Goal: Task Accomplishment & Management: Manage account settings

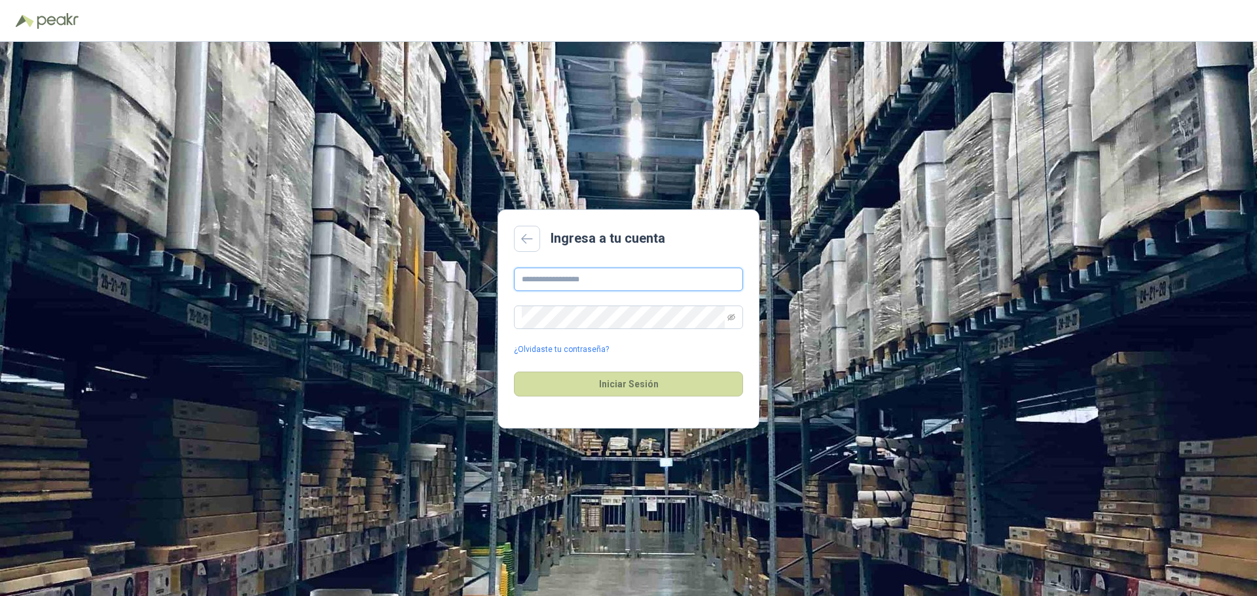
click at [606, 283] on input "text" at bounding box center [628, 280] width 229 height 24
type input "**********"
click at [733, 319] on icon "eye-invisible" at bounding box center [731, 317] width 8 height 7
click at [624, 377] on button "Iniciar Sesión" at bounding box center [628, 384] width 229 height 25
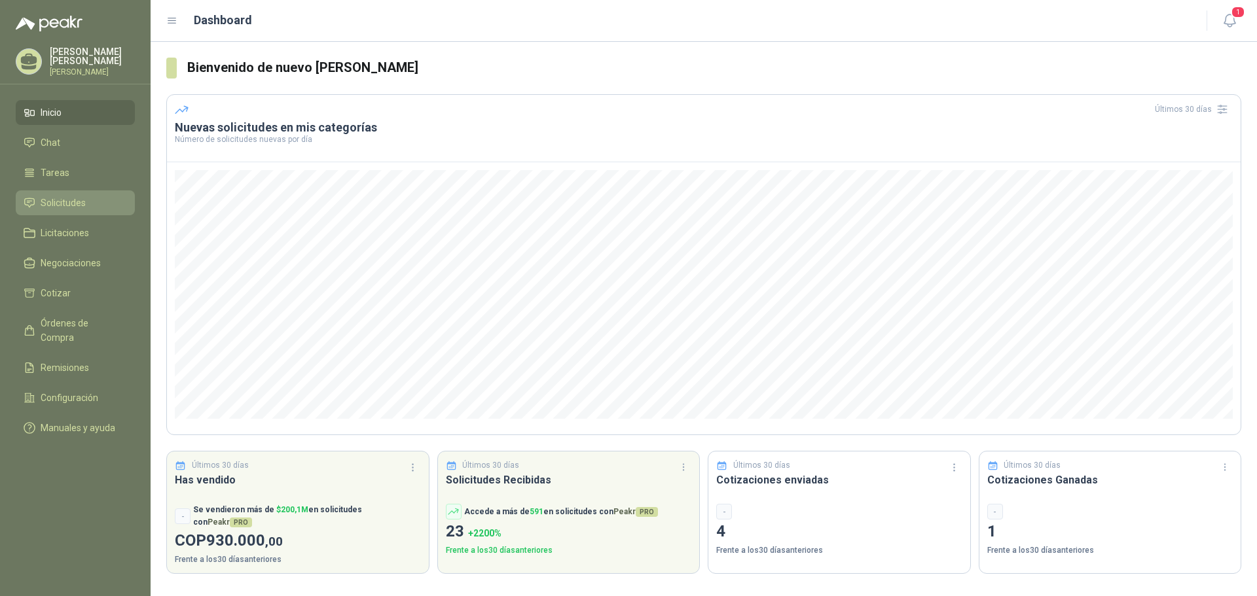
click at [69, 204] on span "Solicitudes" at bounding box center [63, 203] width 45 height 14
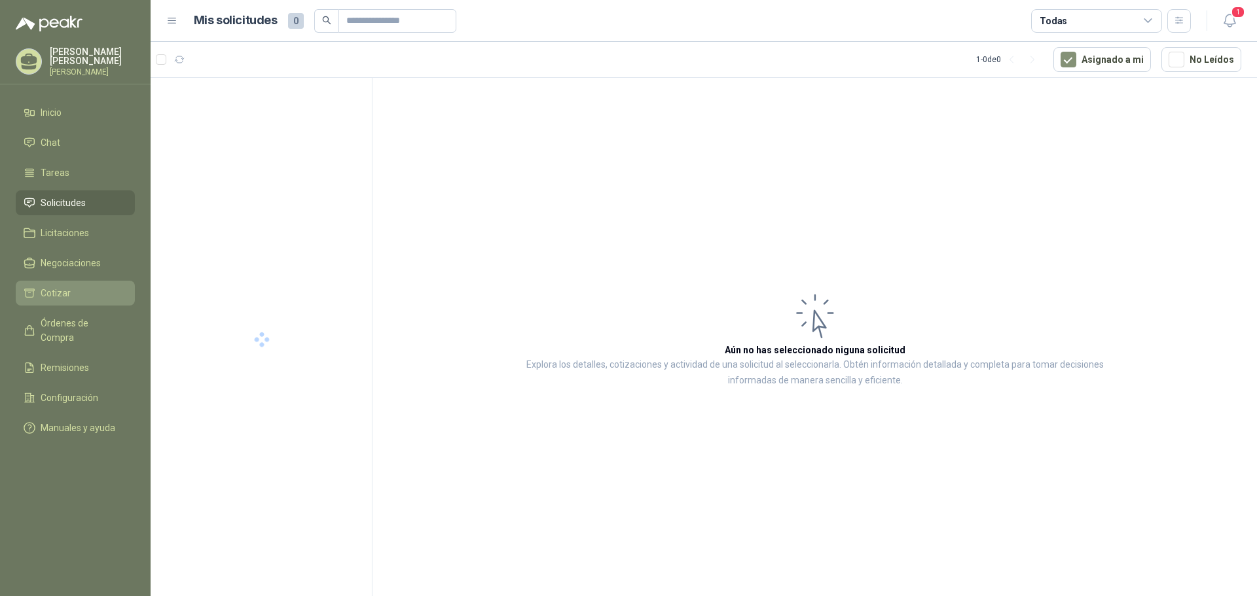
click at [71, 294] on li "Cotizar" at bounding box center [75, 293] width 103 height 14
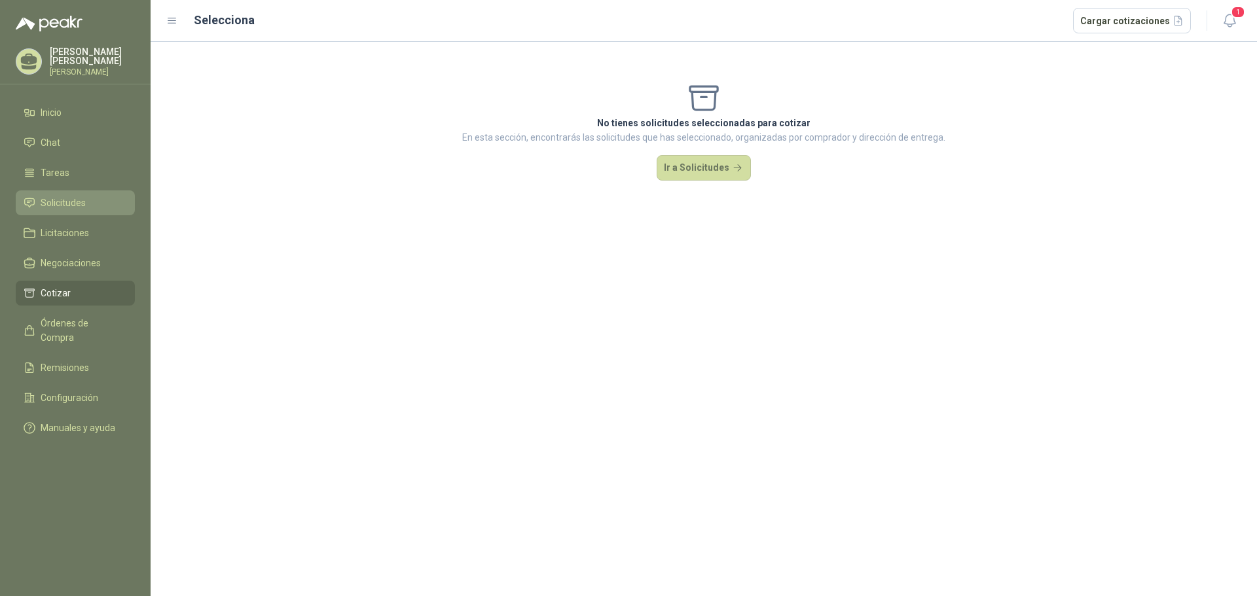
click at [84, 201] on span "Solicitudes" at bounding box center [63, 203] width 45 height 14
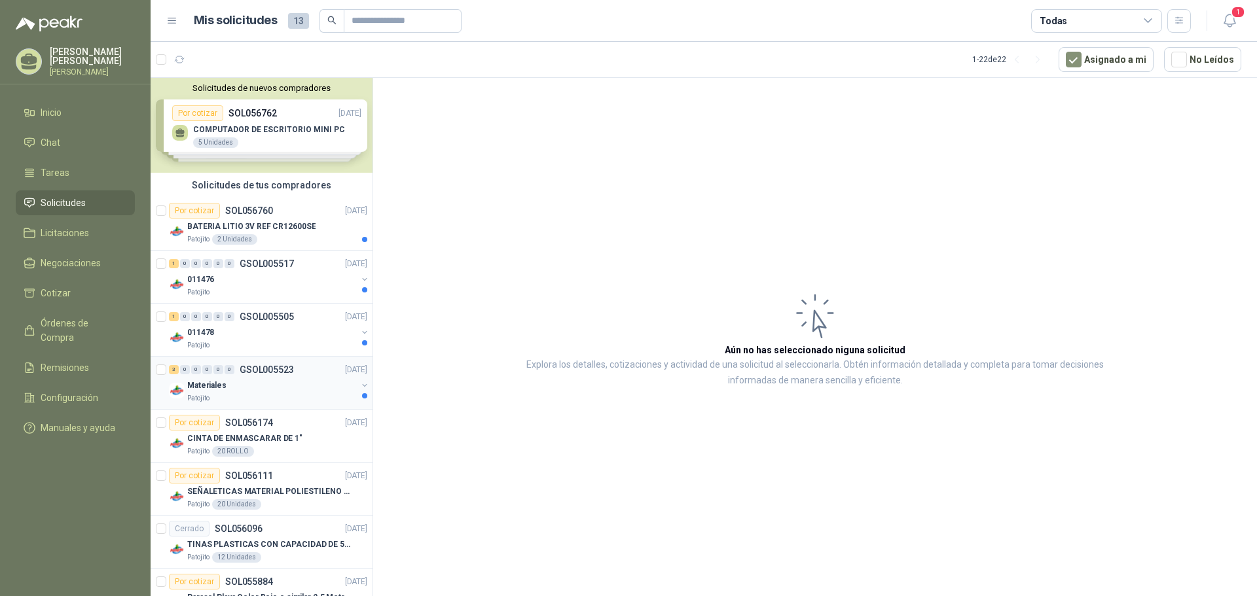
click at [258, 368] on p "GSOL005523" at bounding box center [267, 369] width 54 height 9
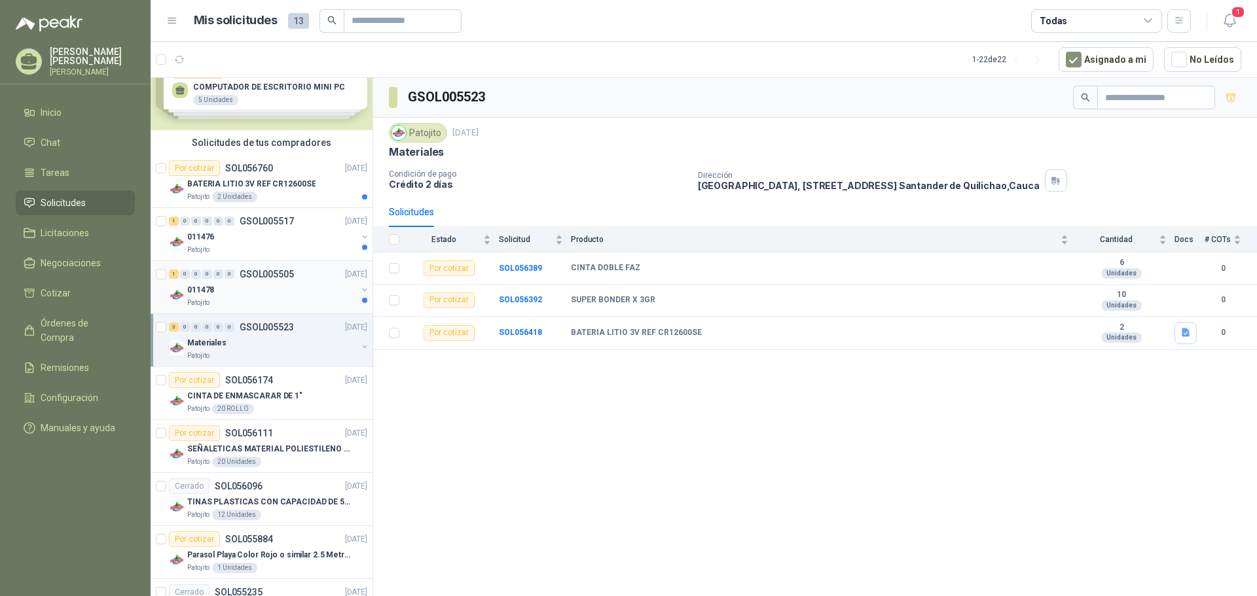
scroll to position [65, 0]
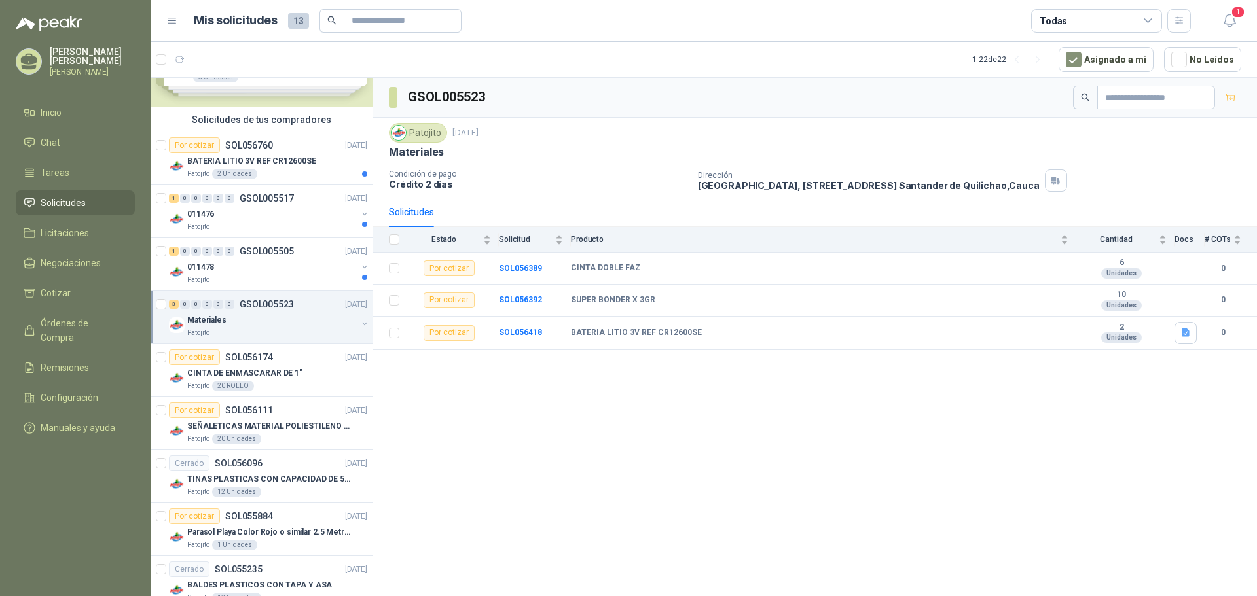
click at [299, 315] on div "Materiales" at bounding box center [272, 320] width 170 height 16
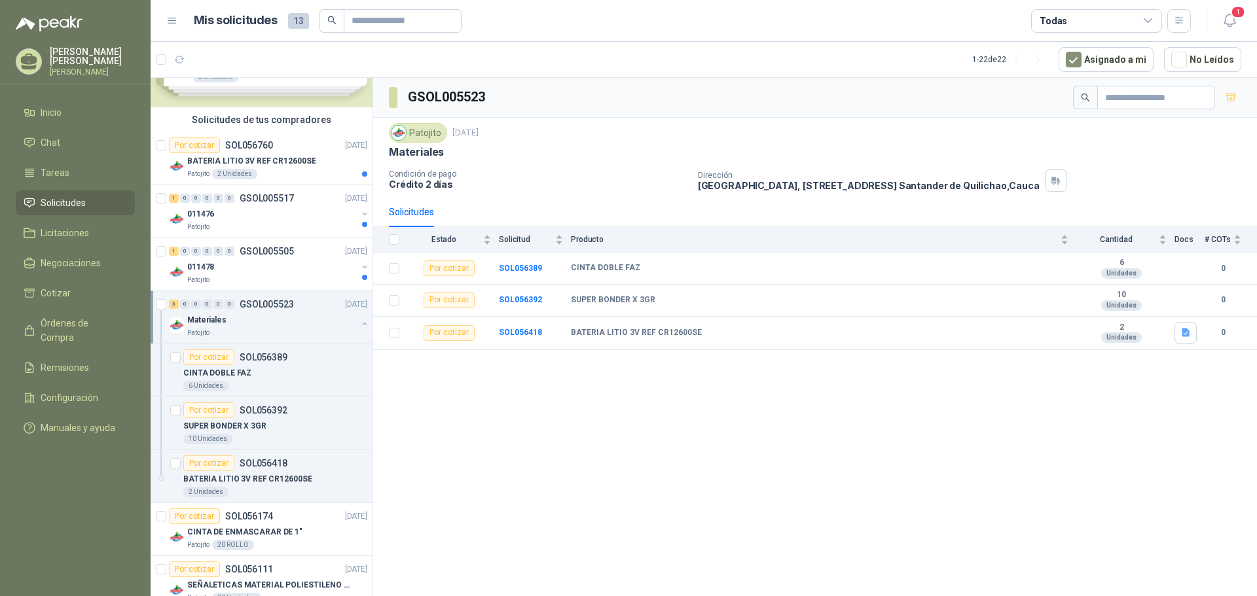
click at [299, 315] on div "Materiales" at bounding box center [272, 320] width 170 height 16
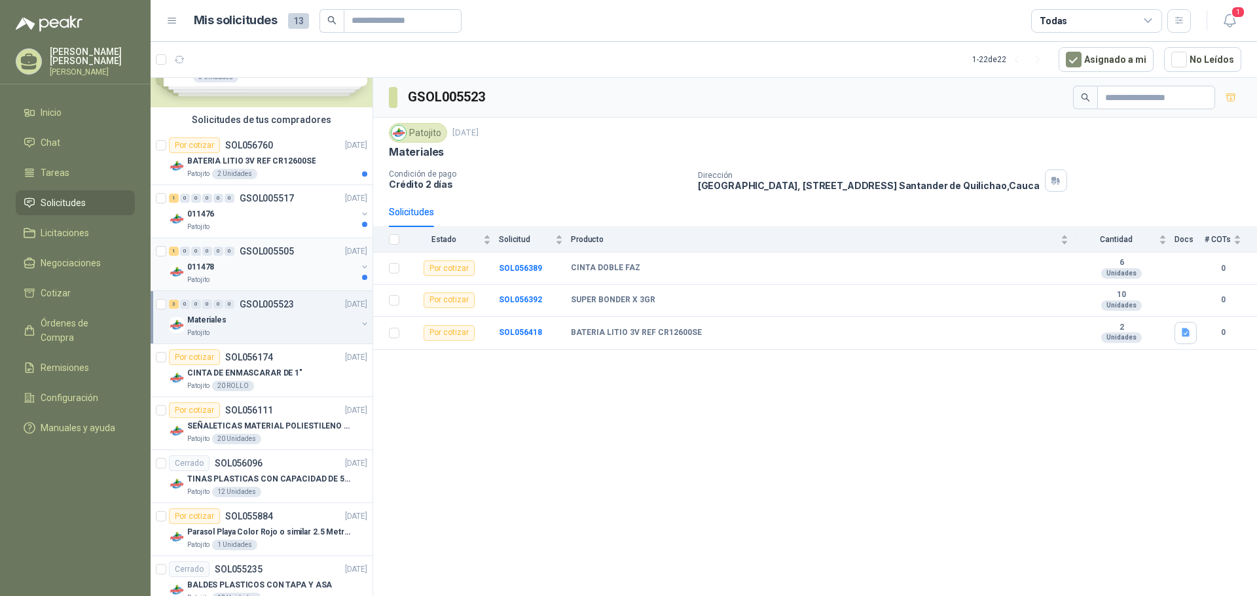
click at [300, 266] on div "011478" at bounding box center [272, 267] width 170 height 16
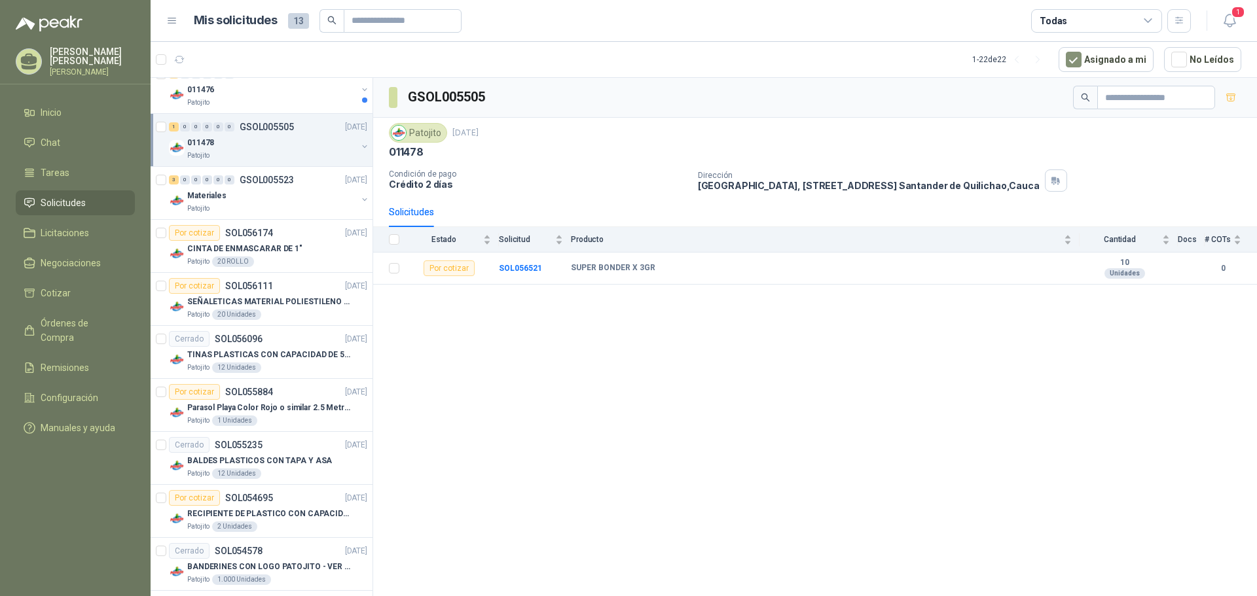
scroll to position [196, 0]
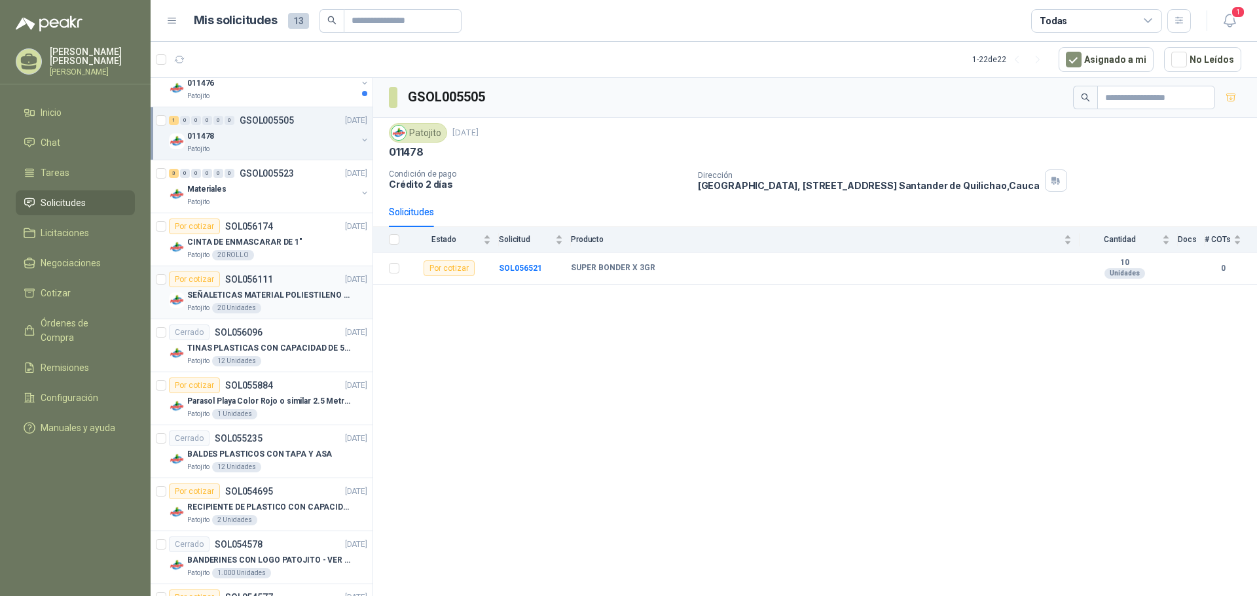
click at [304, 299] on p "SEÑALETICAS MATERIAL POLIESTILENO CON VINILO LAMINADO CALIBRE 60" at bounding box center [268, 295] width 163 height 12
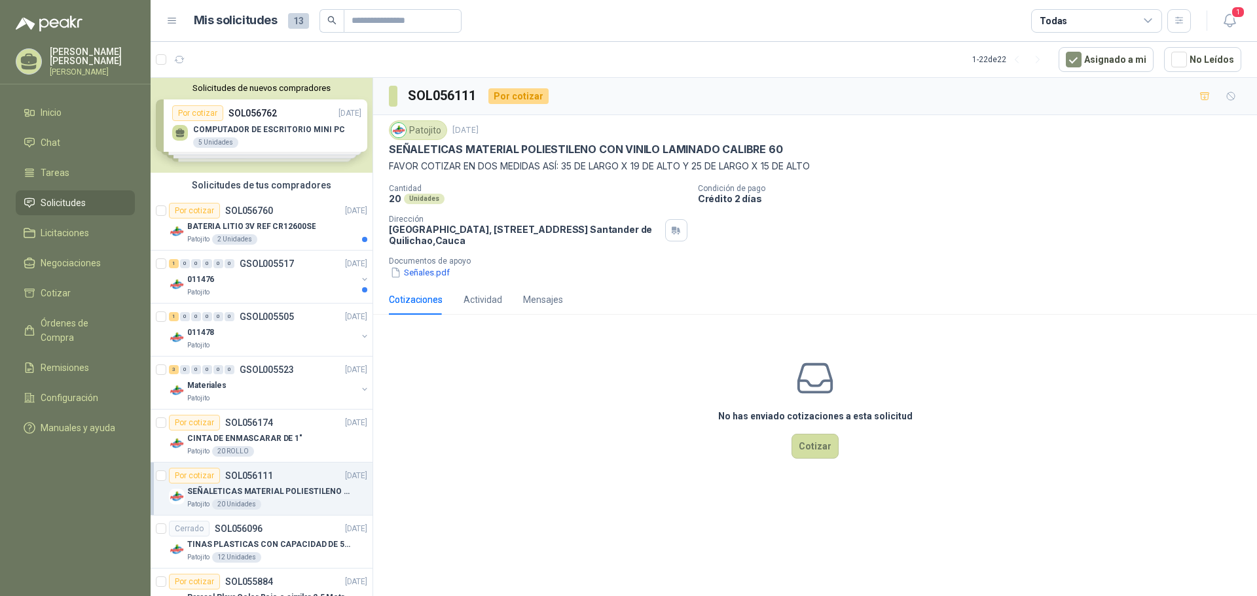
click at [324, 143] on div "Solicitudes de nuevos compradores Por cotizar SOL056762 [DATE] COMPUTADOR DE ES…" at bounding box center [262, 125] width 222 height 95
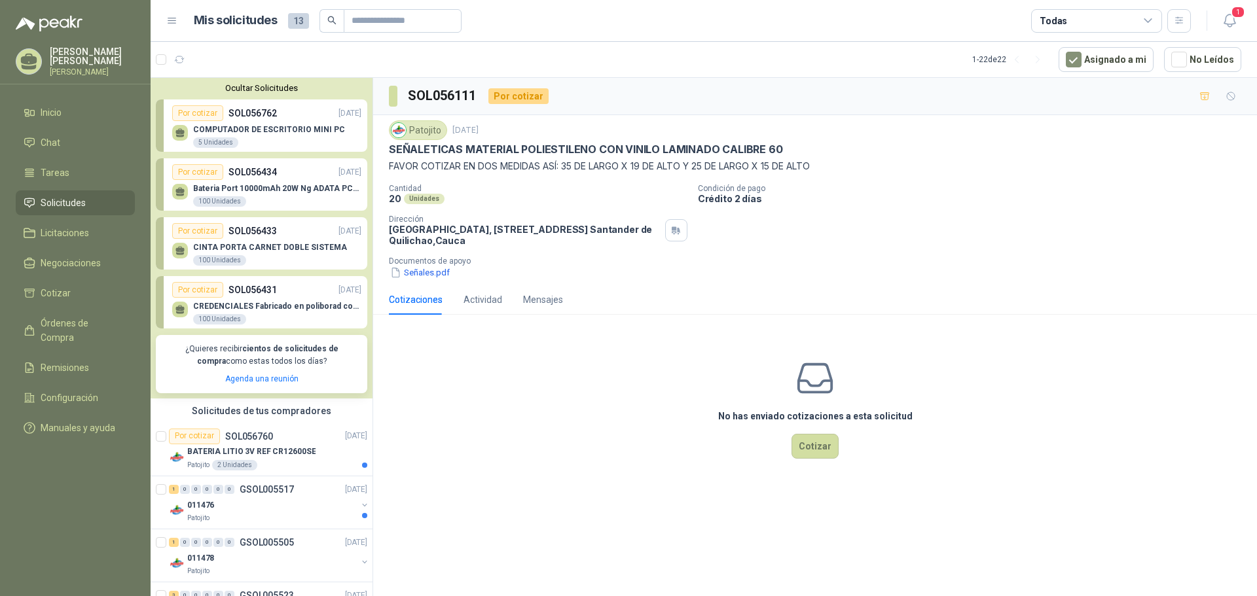
click at [324, 143] on div "COMPUTADOR DE ESCRITORIO MINI PC 5 Unidades" at bounding box center [269, 137] width 152 height 24
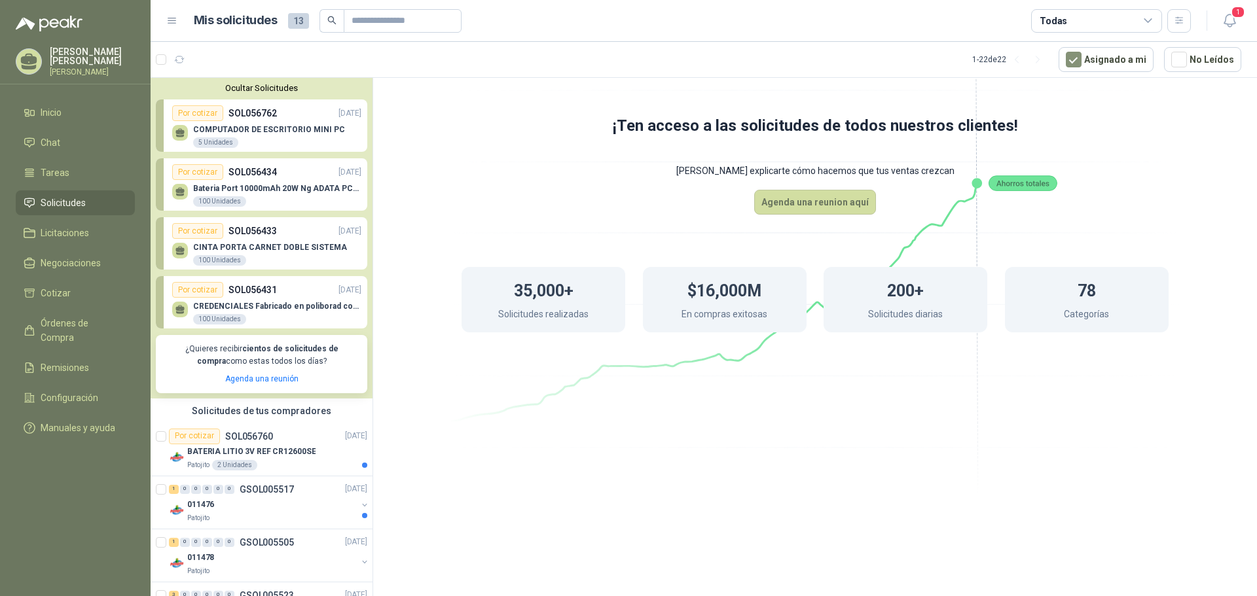
click at [324, 143] on div "COMPUTADOR DE ESCRITORIO MINI PC 5 Unidades" at bounding box center [269, 137] width 152 height 24
click at [102, 68] on p "[PERSON_NAME]" at bounding box center [92, 72] width 85 height 8
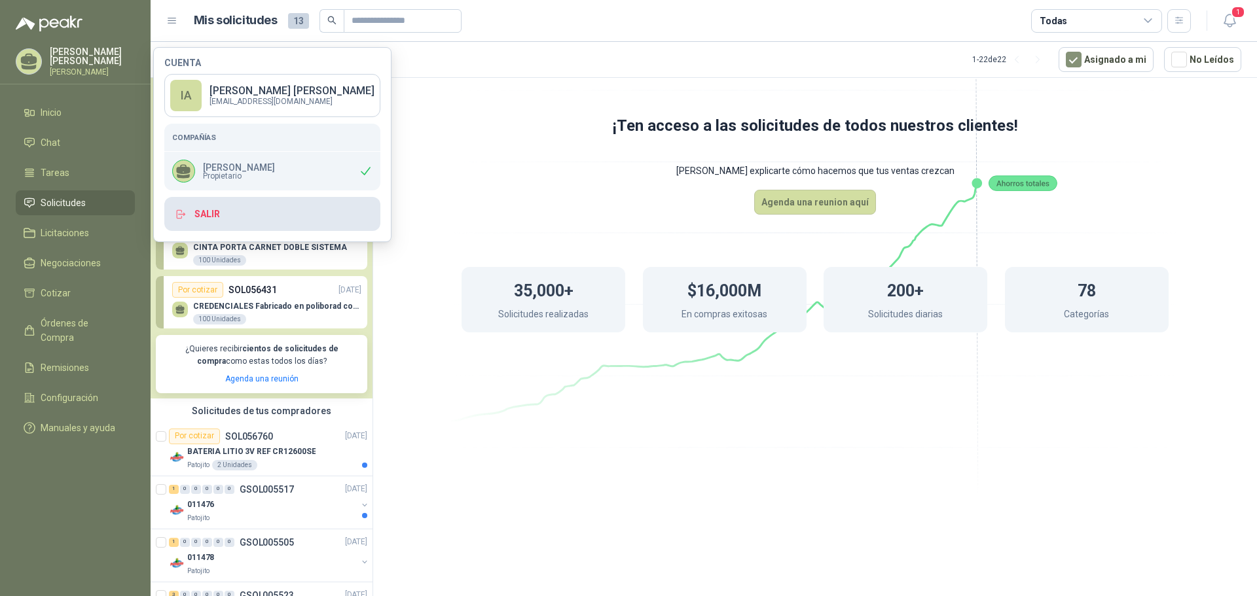
click at [213, 212] on button "Salir" at bounding box center [272, 214] width 216 height 34
